Goal: Navigation & Orientation: Find specific page/section

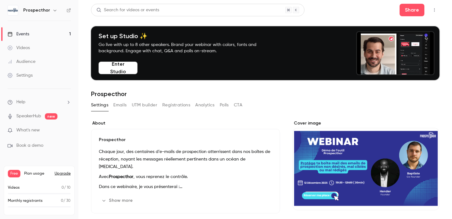
click at [117, 69] on button "Enter Studio" at bounding box center [117, 68] width 39 height 13
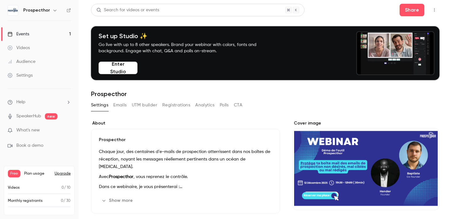
click at [50, 131] on p "What's new" at bounding box center [34, 130] width 53 height 7
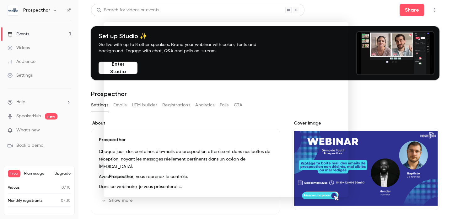
click at [77, 70] on div at bounding box center [226, 109] width 452 height 219
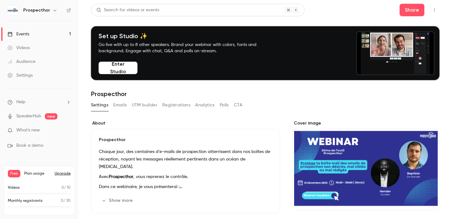
click at [35, 146] on span "Book a demo" at bounding box center [29, 146] width 27 height 7
